Goal: Information Seeking & Learning: Learn about a topic

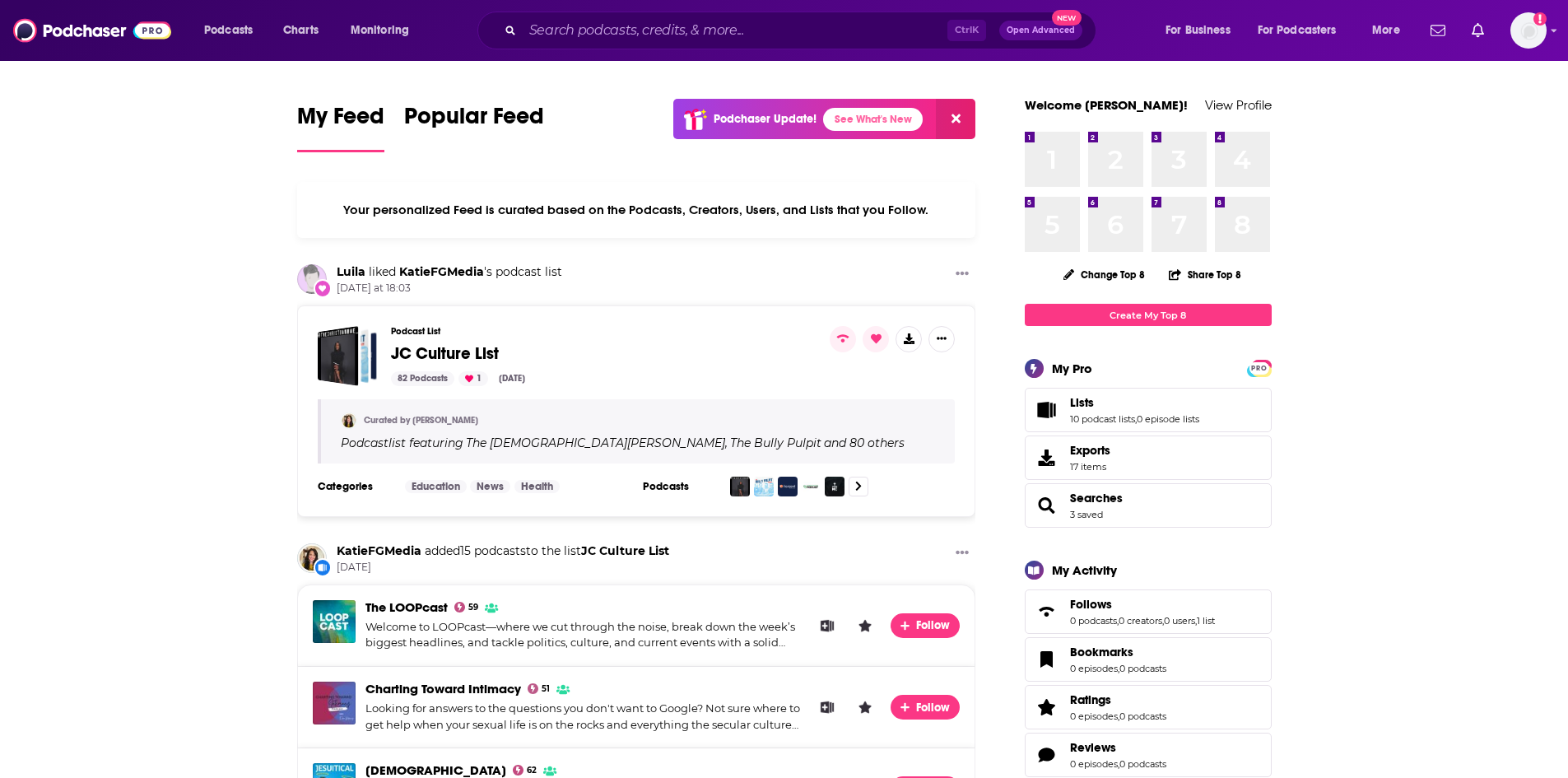
drag, startPoint x: 644, startPoint y: 51, endPoint x: 645, endPoint y: 21, distance: 30.0
click at [645, 37] on div "Podcasts Charts Monitoring Ctrl K Open Advanced New For Business For Podcasters…" at bounding box center [784, 30] width 1568 height 61
click at [645, 21] on input "Search podcasts, credits, & more..." at bounding box center [735, 30] width 424 height 27
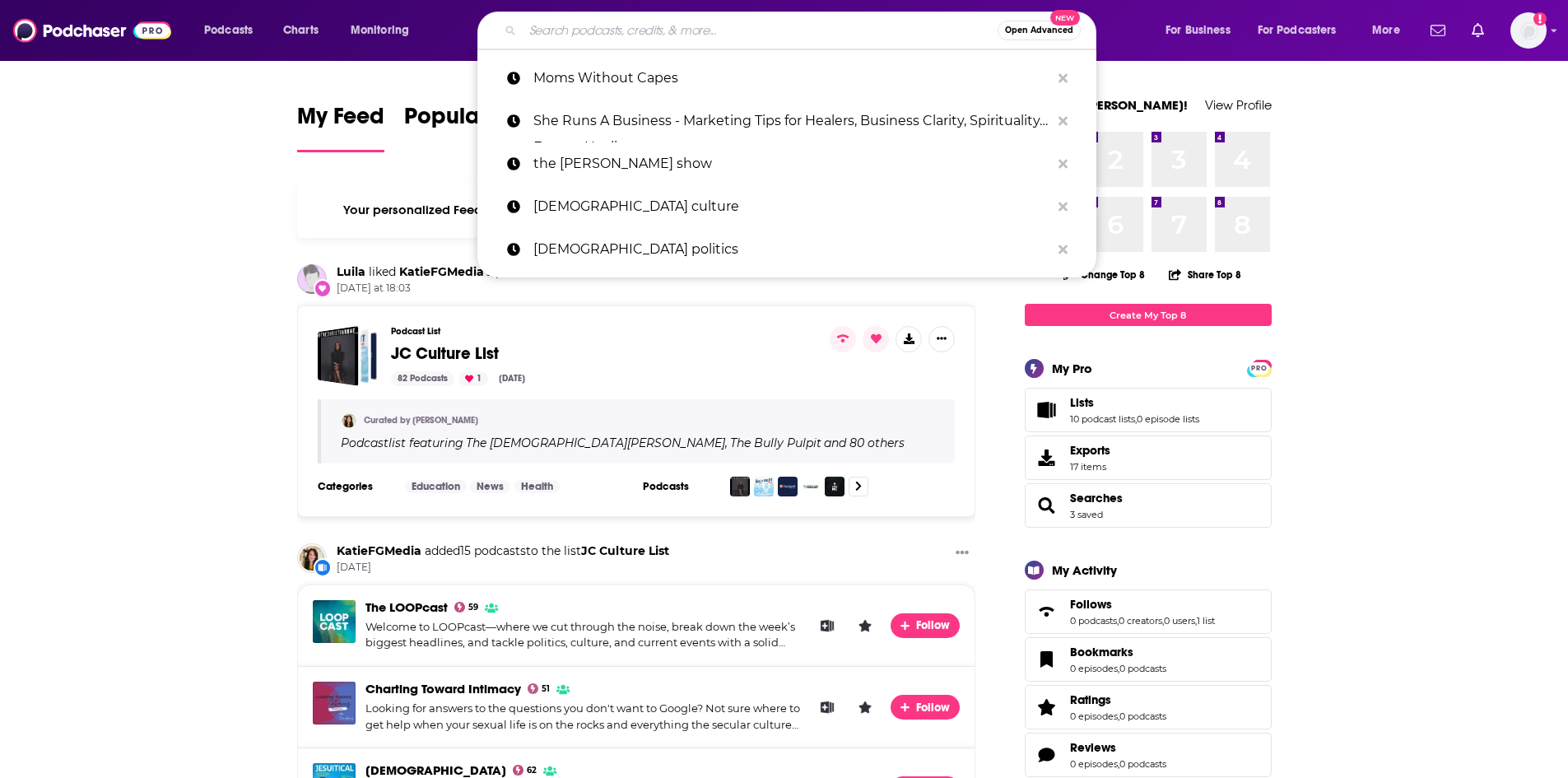
paste input "Moms Without Capes"
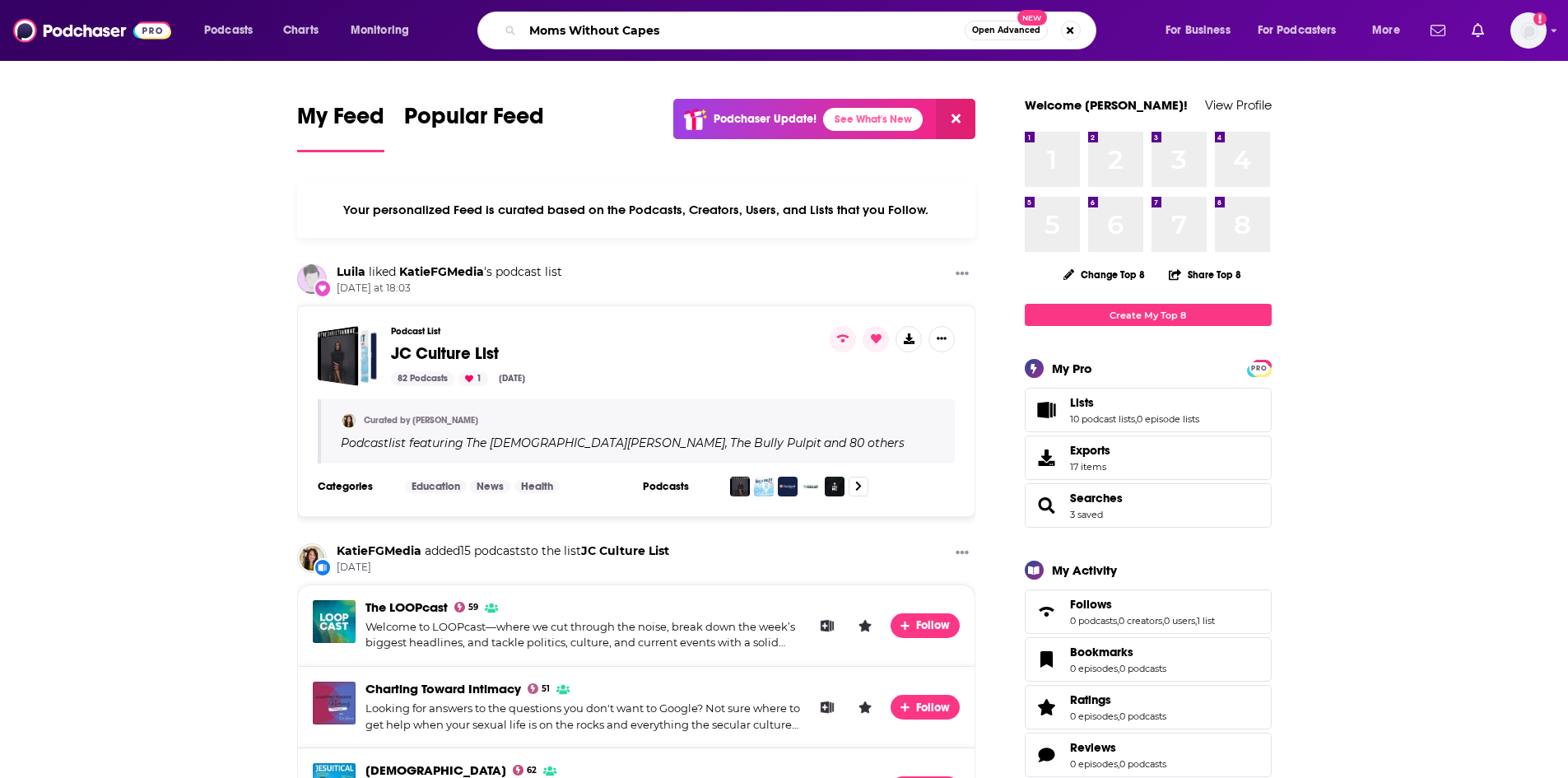
type input "Moms Without Capes"
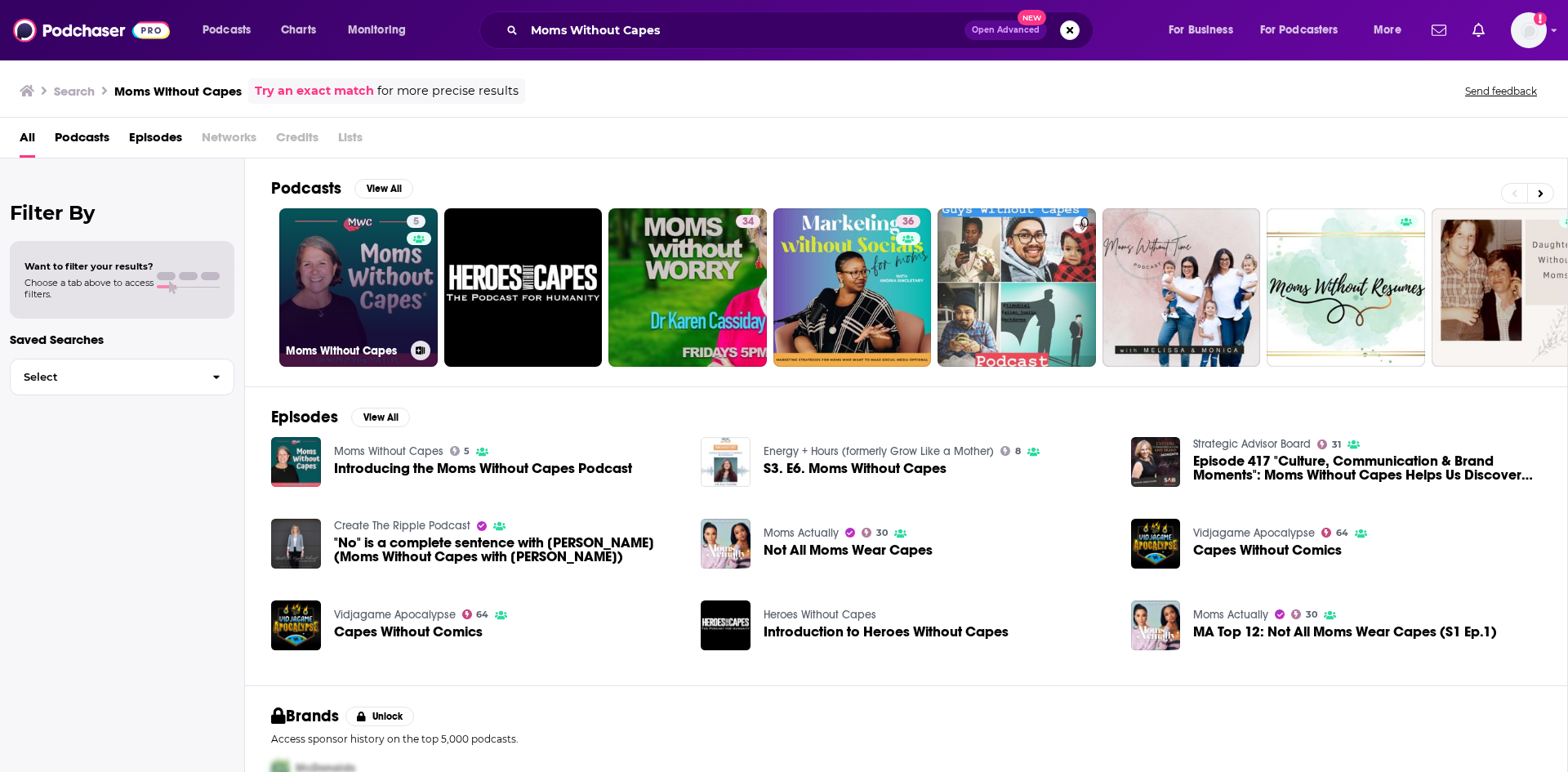
click at [372, 289] on link "5 Moms Without Capes" at bounding box center [358, 288] width 159 height 159
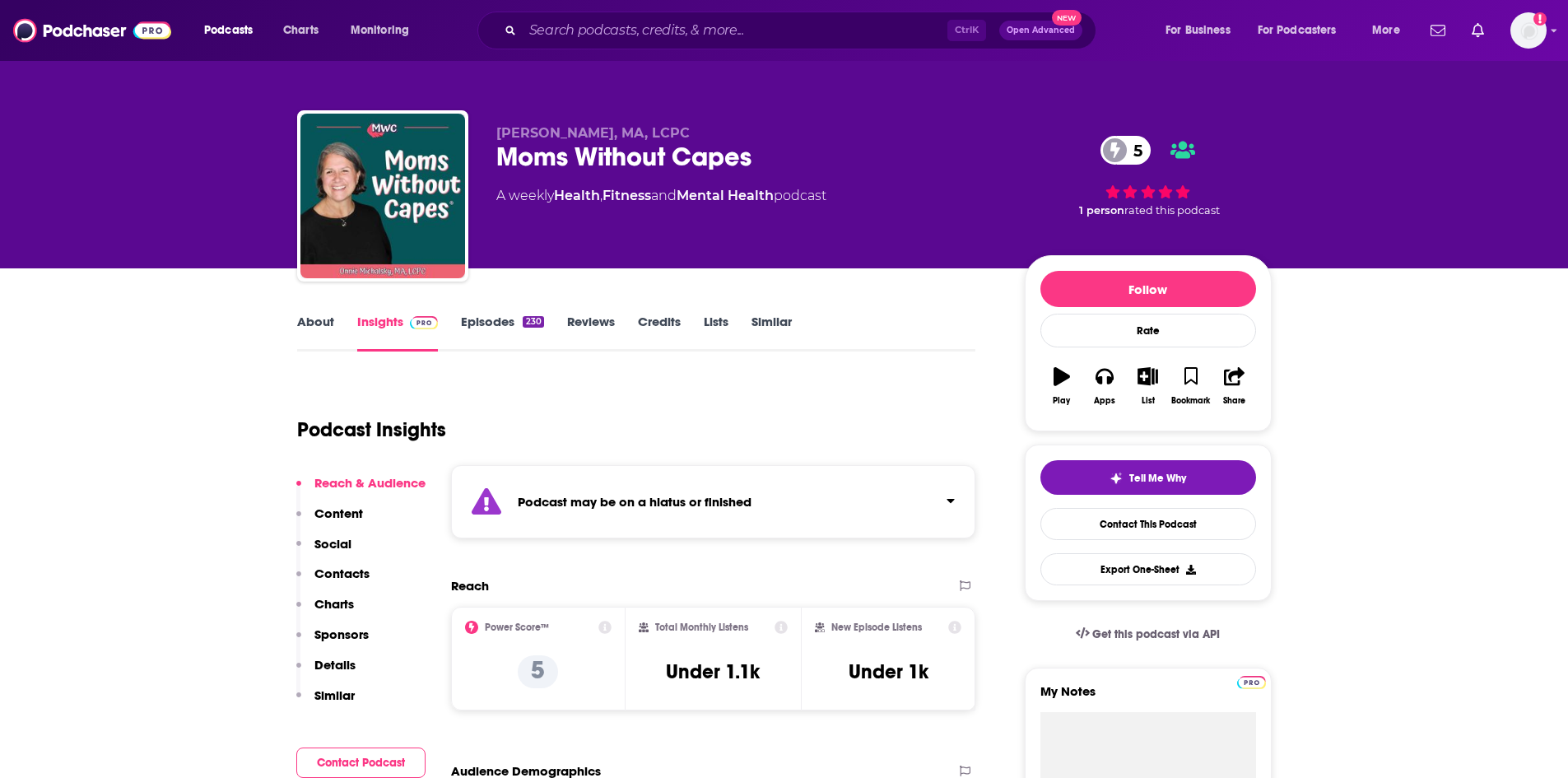
click at [303, 325] on link "About" at bounding box center [315, 332] width 37 height 37
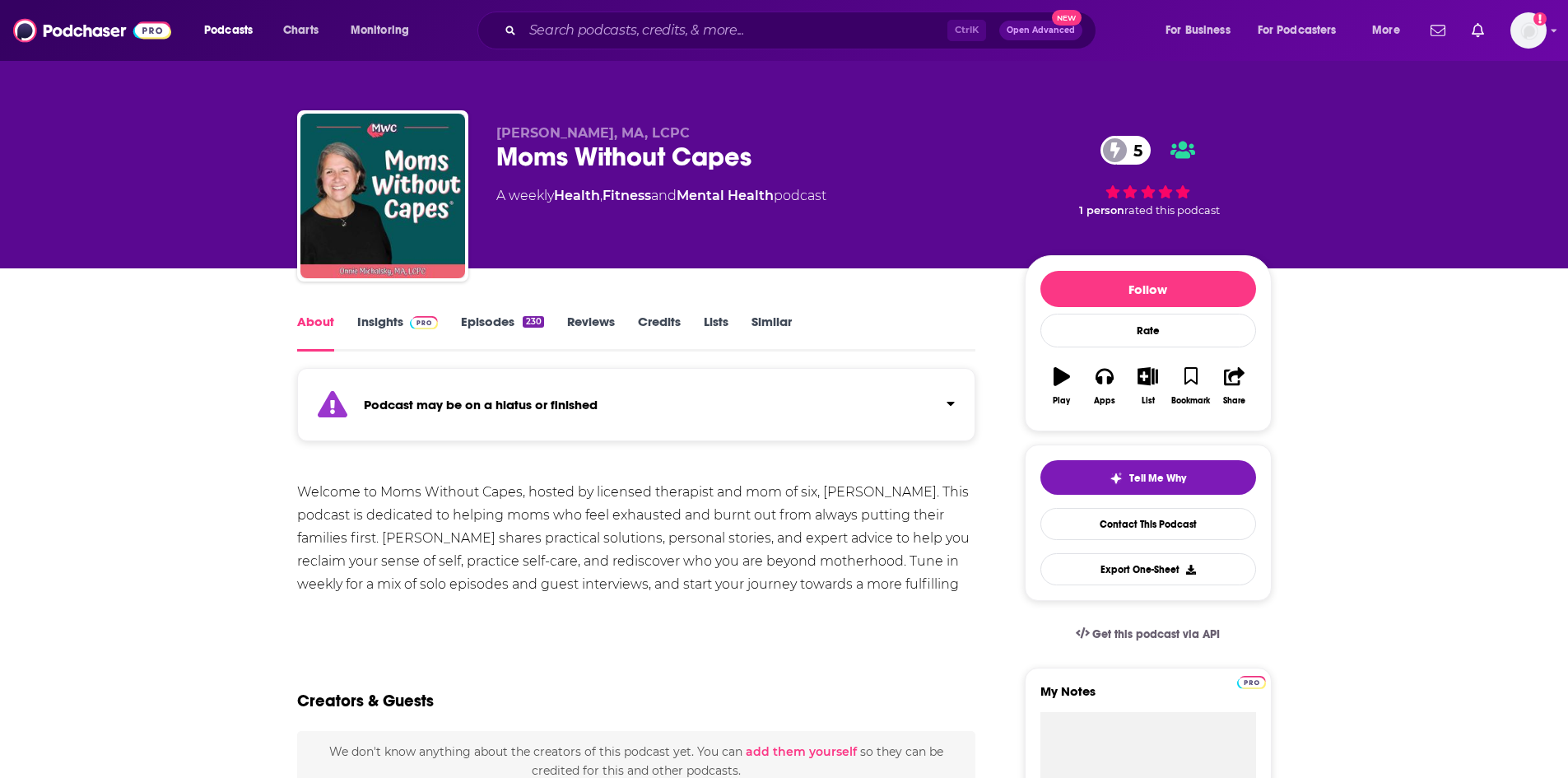
click at [367, 334] on link "Insights" at bounding box center [398, 332] width 81 height 37
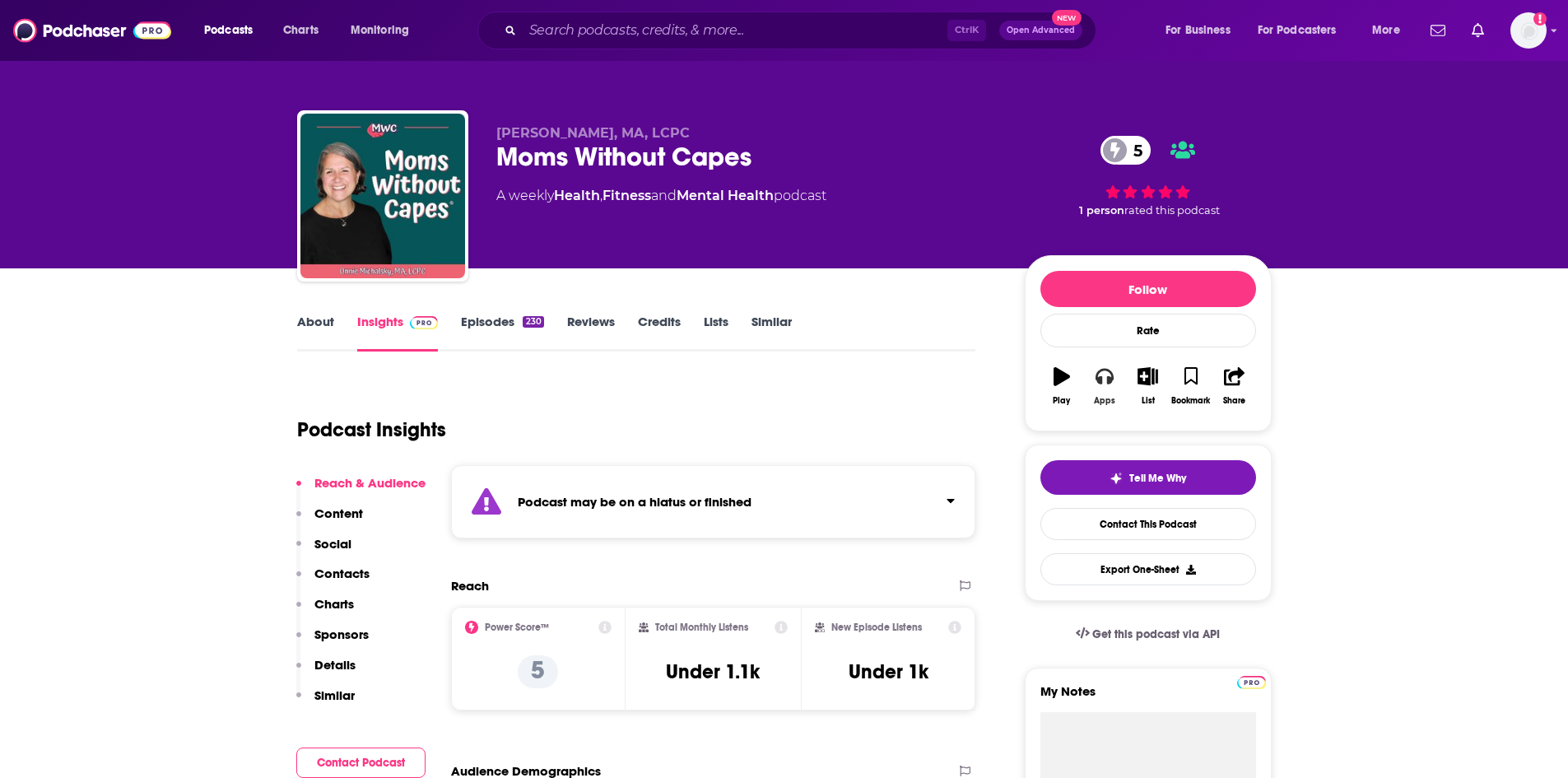
click at [1095, 375] on icon "button" at bounding box center [1104, 376] width 18 height 18
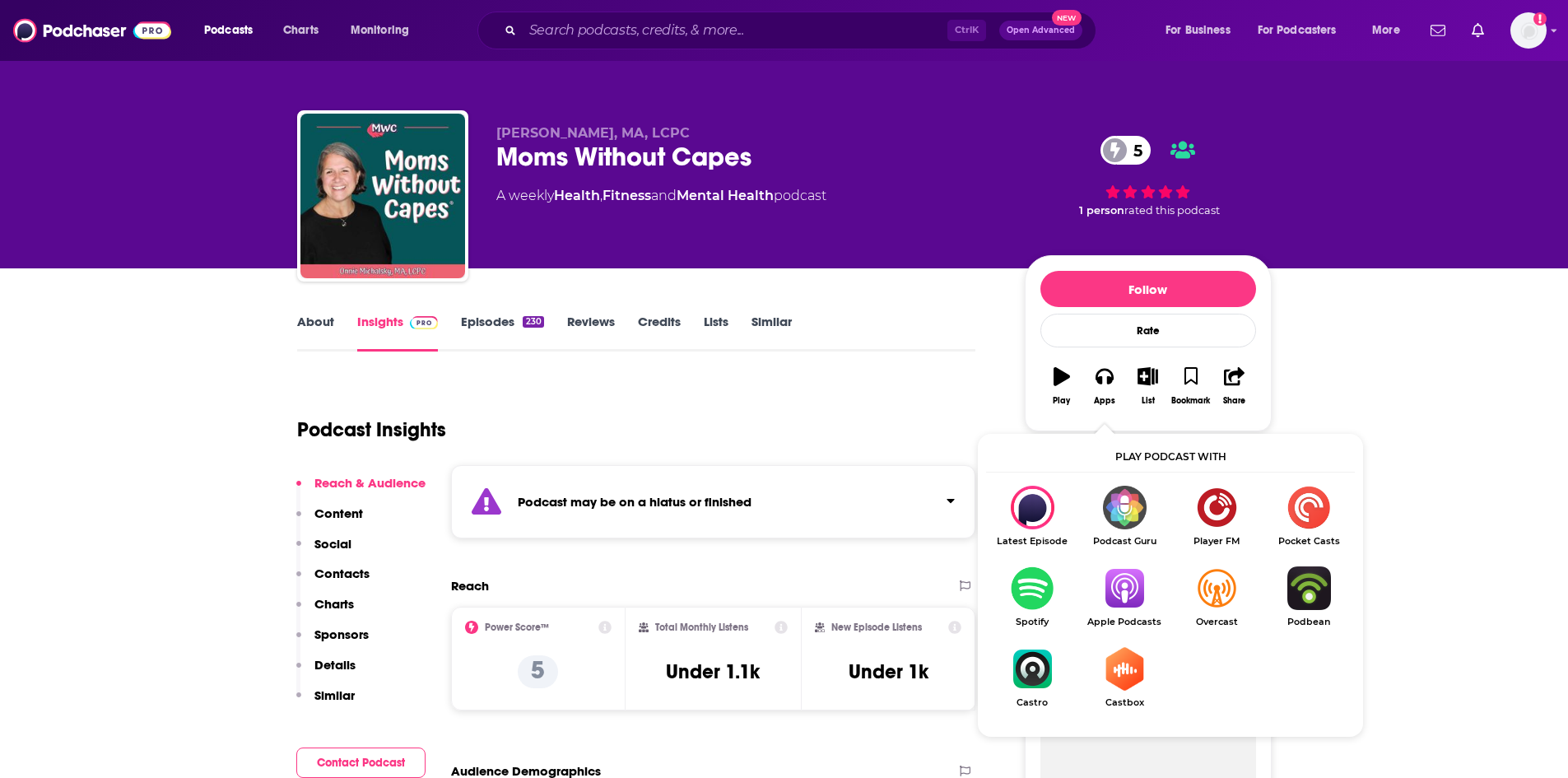
click at [1120, 597] on img "Show Listen On dropdown" at bounding box center [1124, 588] width 92 height 44
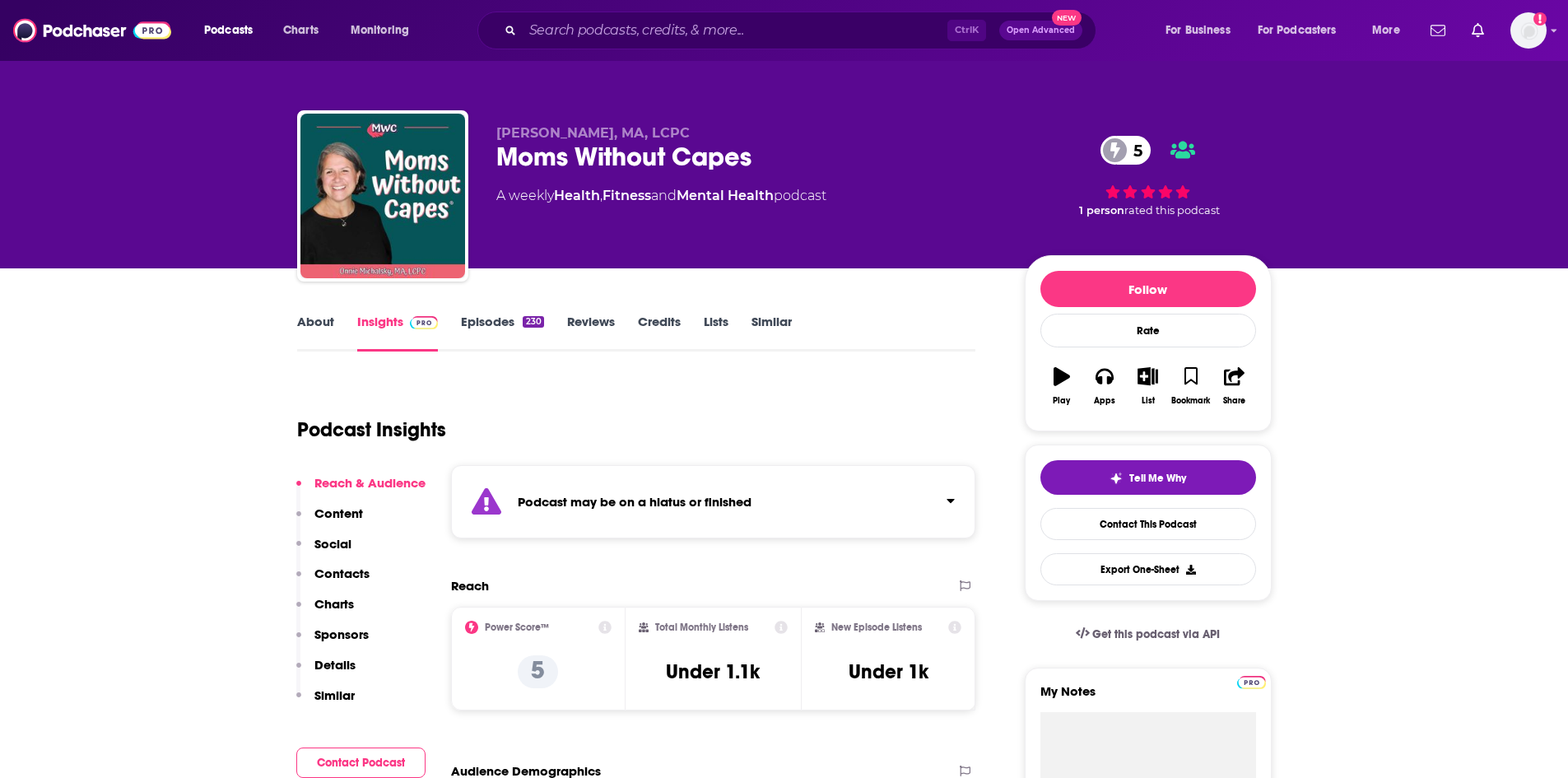
click at [325, 325] on link "About" at bounding box center [315, 332] width 37 height 37
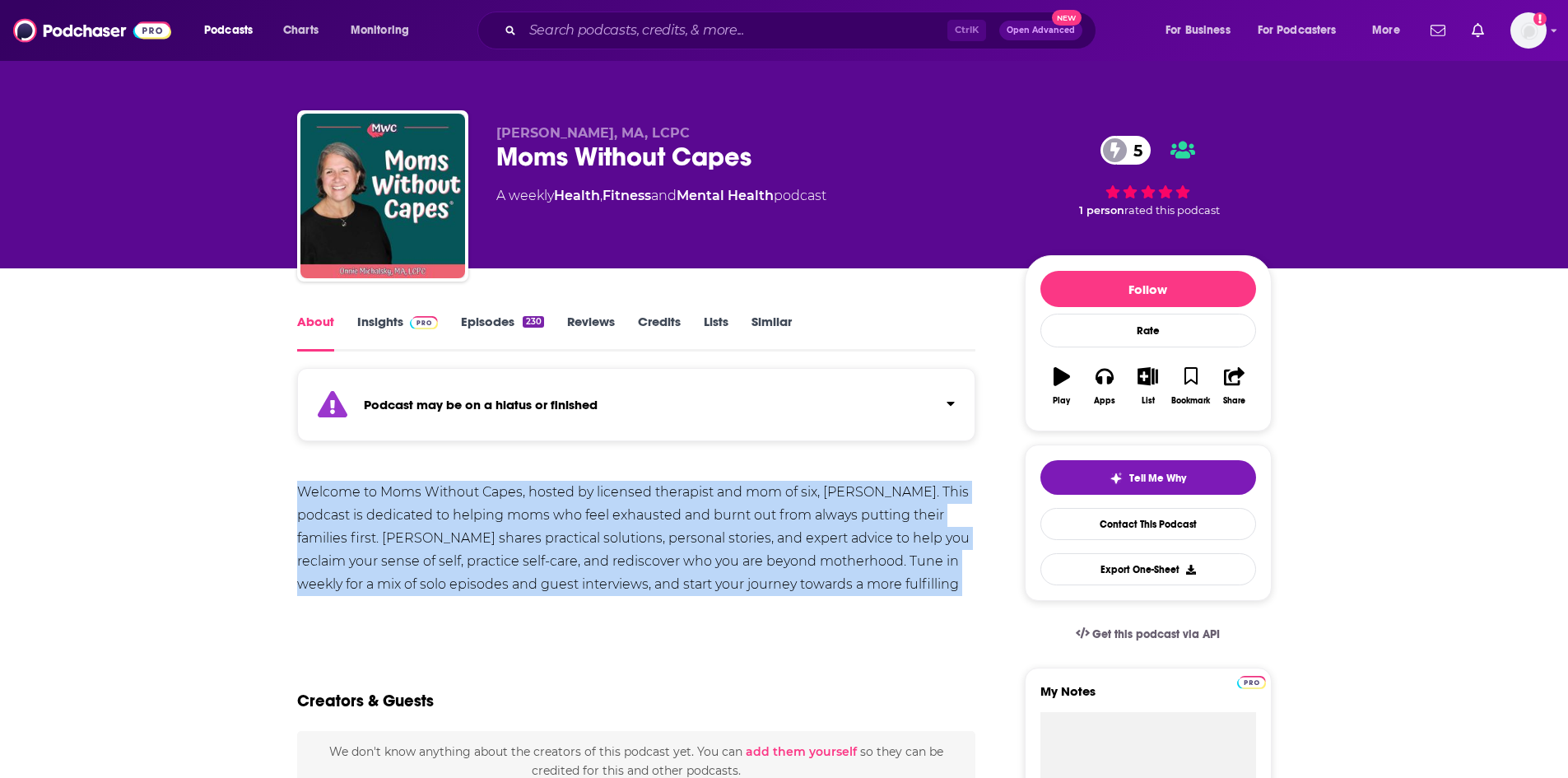
drag, startPoint x: 296, startPoint y: 485, endPoint x: 949, endPoint y: 609, distance: 664.7
click at [949, 609] on div "Welcome to Moms Without Capes, hosted by licensed therapist and mom of six, [PE…" at bounding box center [636, 556] width 679 height 151
copy div "Welcome to Moms Without Capes, hosted by licensed therapist and mom of six, [PE…"
click at [375, 332] on link "Insights" at bounding box center [398, 332] width 81 height 37
